Goal: Go to known website: Access a specific website the user already knows

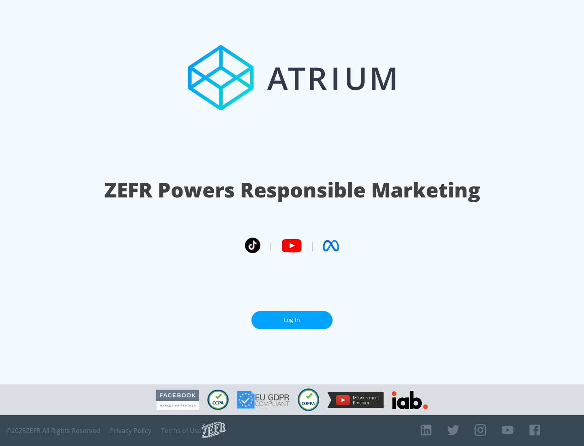
click at [292, 320] on link "Log In" at bounding box center [292, 320] width 81 height 18
